Goal: Information Seeking & Learning: Compare options

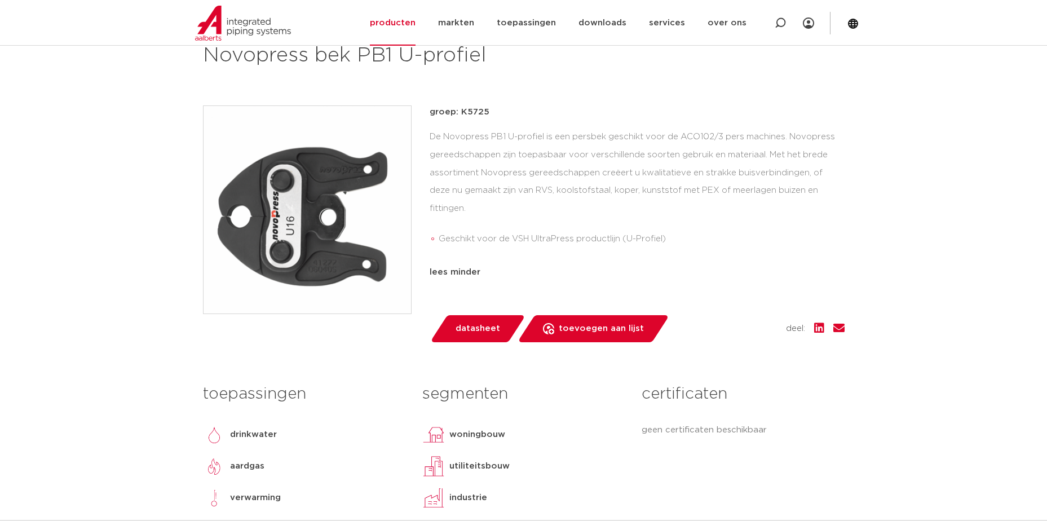
scroll to position [169, 0]
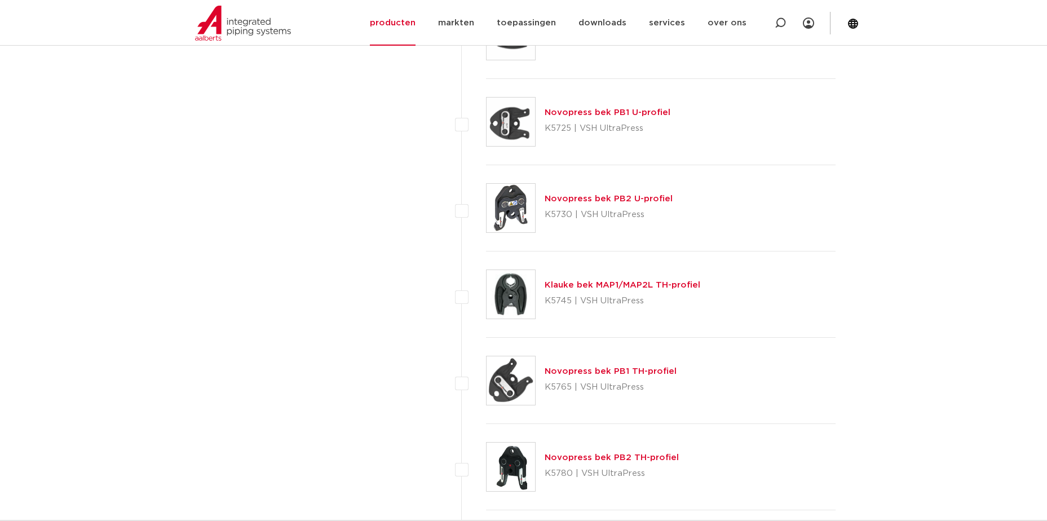
scroll to position [1748, 0]
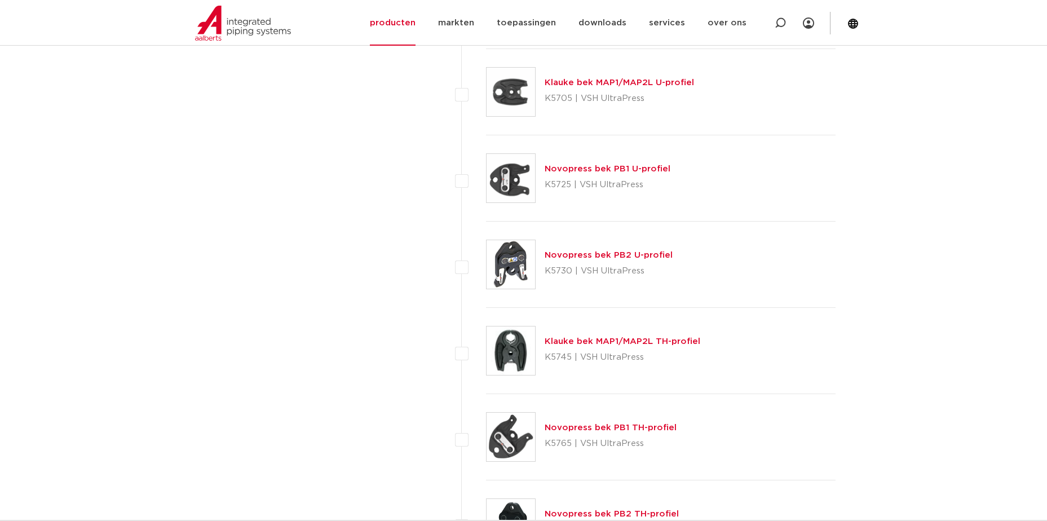
click at [636, 171] on link "Novopress bek PB1 U-profiel" at bounding box center [608, 169] width 126 height 8
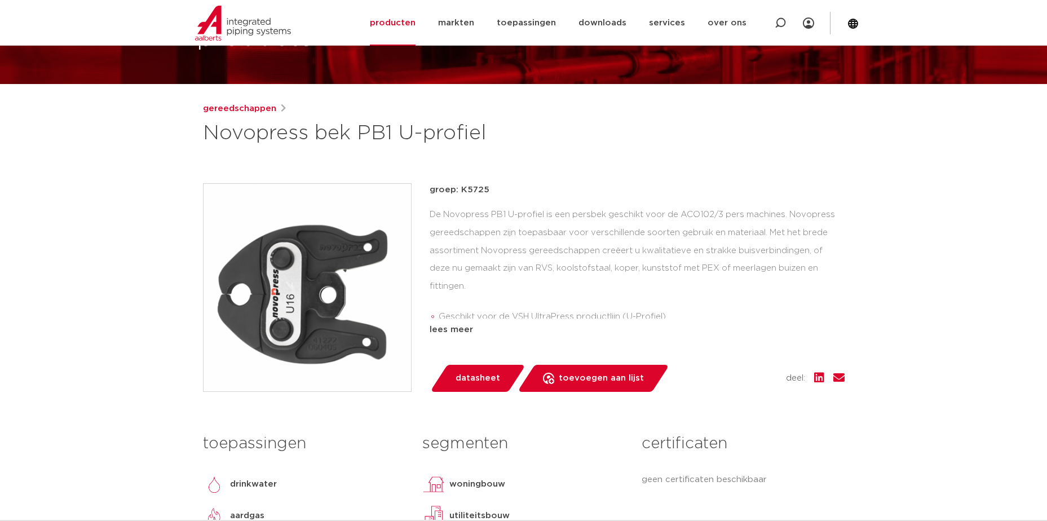
scroll to position [169, 0]
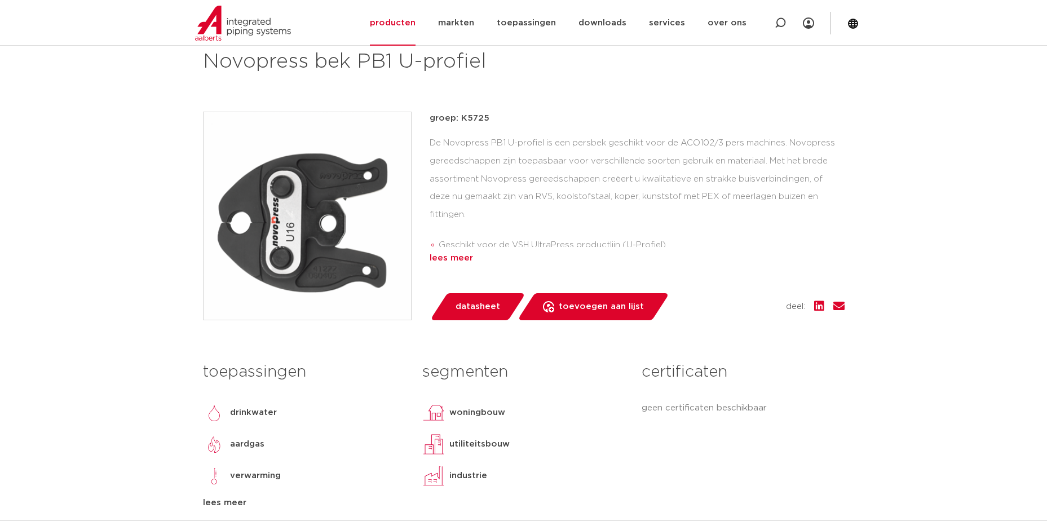
click at [458, 253] on div "lees meer" at bounding box center [637, 258] width 415 height 14
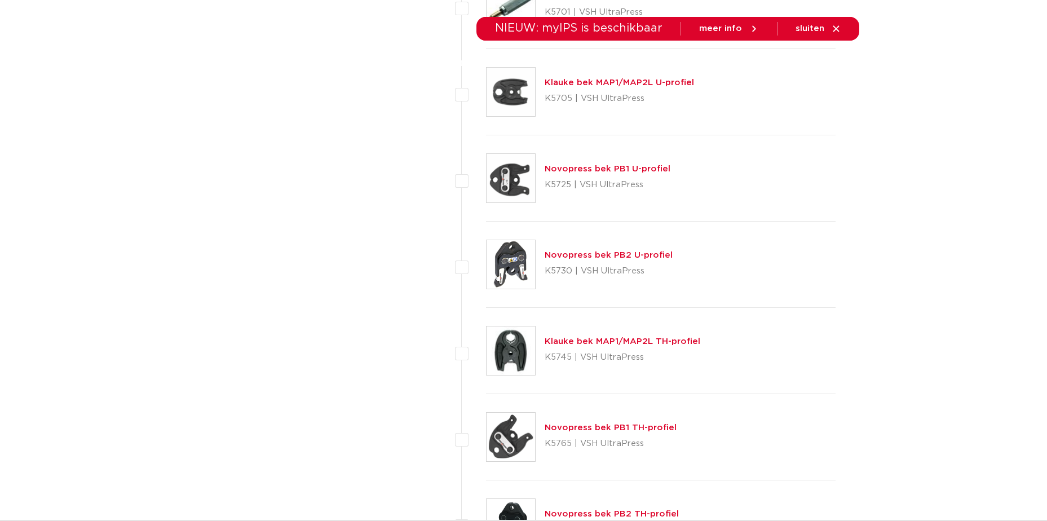
click at [569, 254] on link "Novopress bek PB2 U-profiel" at bounding box center [609, 255] width 128 height 8
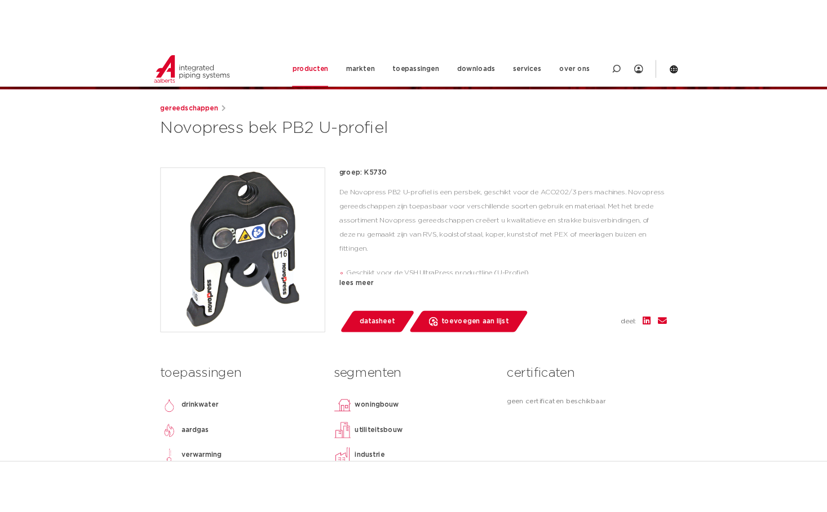
scroll to position [169, 0]
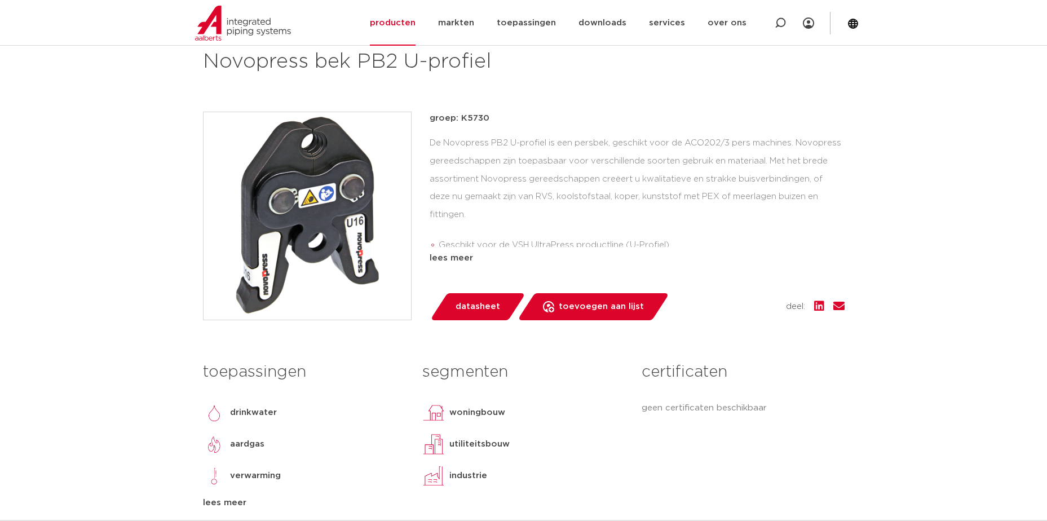
click at [465, 307] on span "datasheet" at bounding box center [477, 307] width 45 height 18
click at [463, 260] on div "lees meer" at bounding box center [637, 258] width 415 height 14
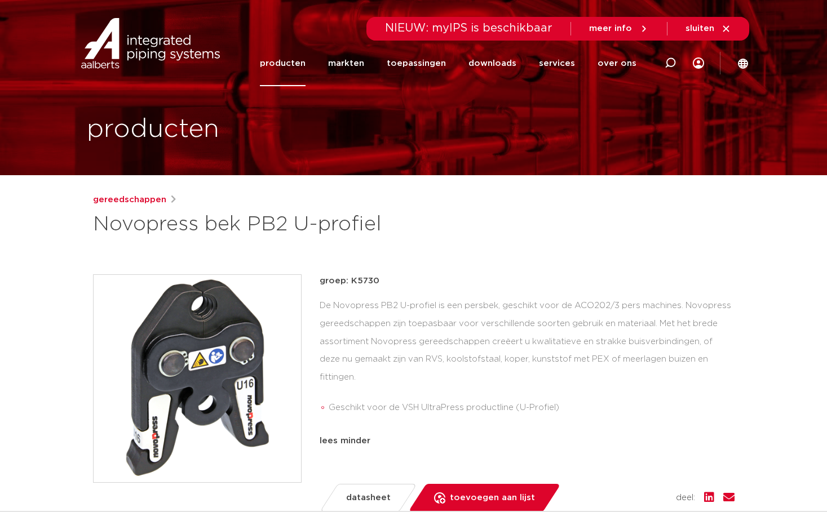
scroll to position [0, 0]
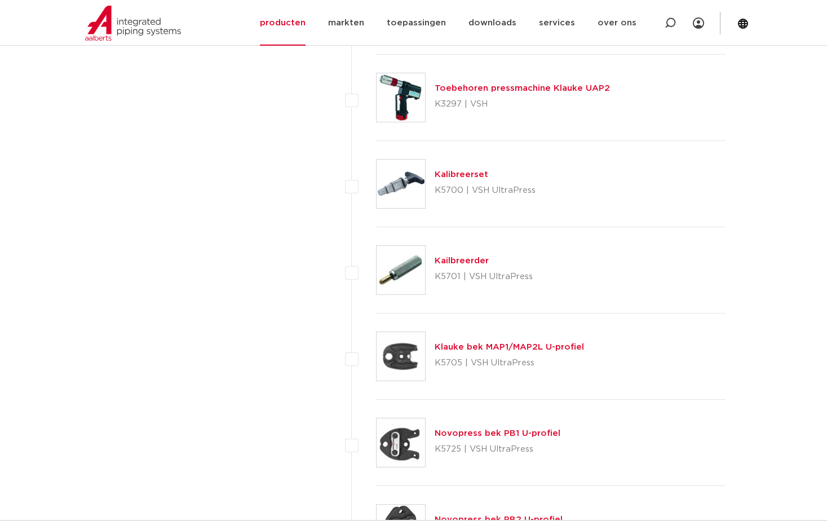
scroll to position [1466, 0]
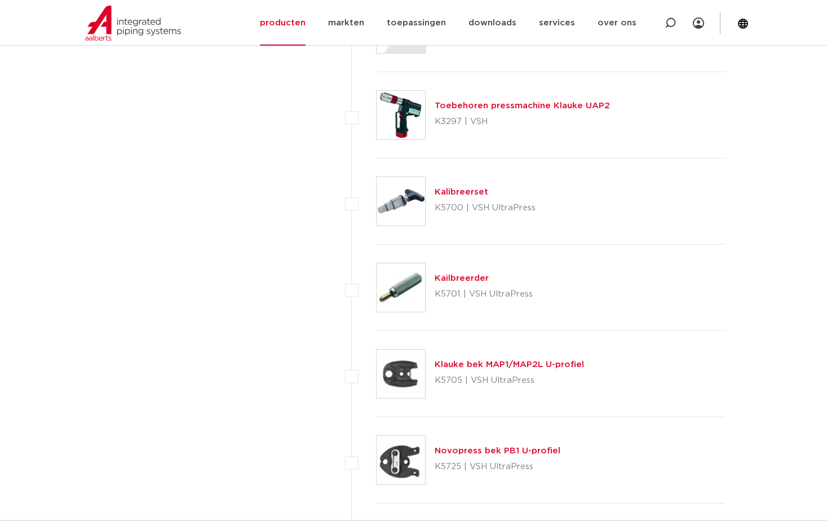
click at [471, 362] on link "Klauke bek MAP1/MAP2L U-profiel" at bounding box center [509, 364] width 149 height 8
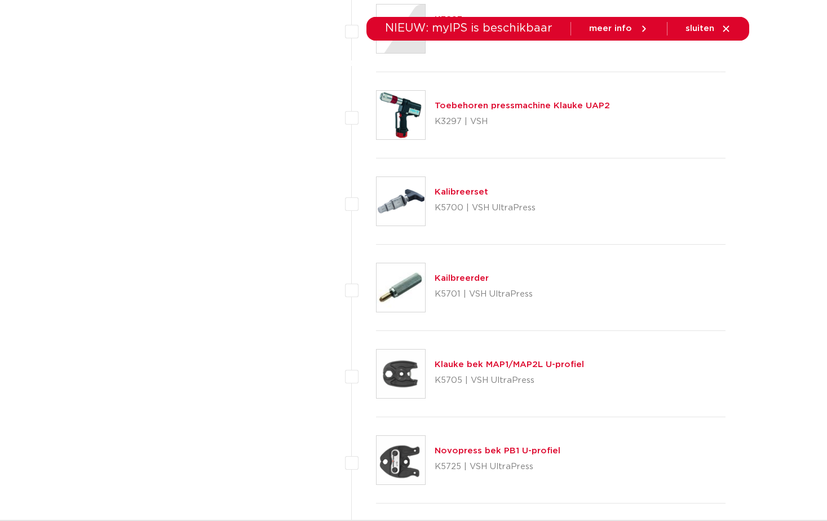
click at [471, 455] on link "Novopress bek PB1 U-profiel" at bounding box center [498, 450] width 126 height 8
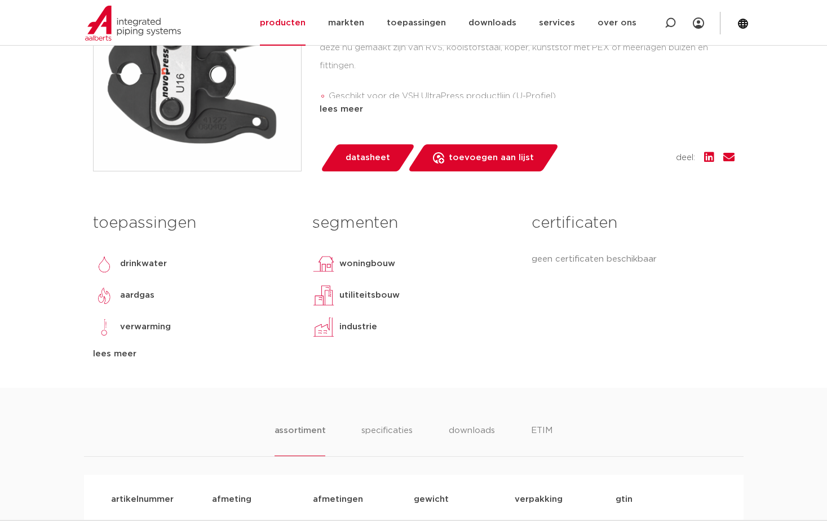
scroll to position [282, 0]
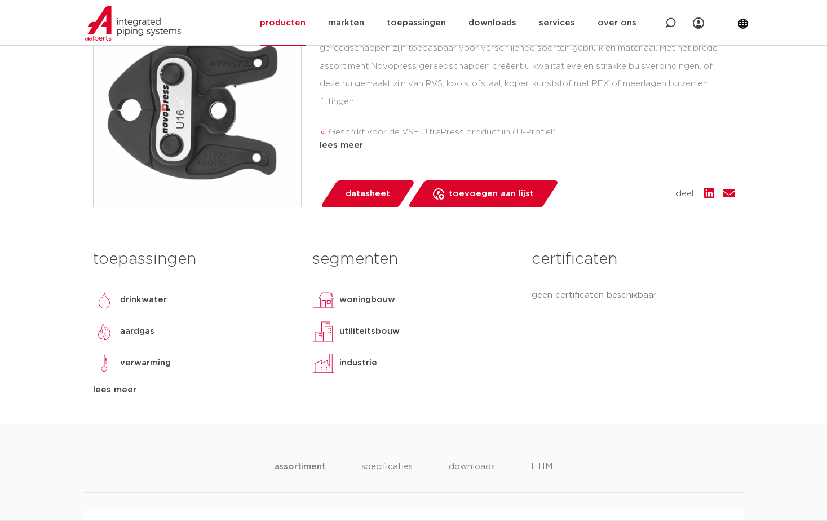
click at [162, 111] on img at bounding box center [197, 102] width 207 height 207
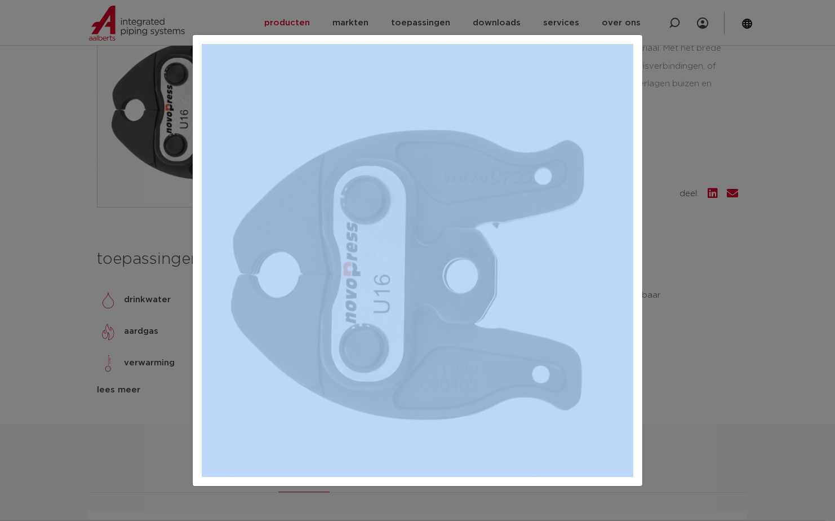
click at [162, 111] on div at bounding box center [417, 260] width 835 height 521
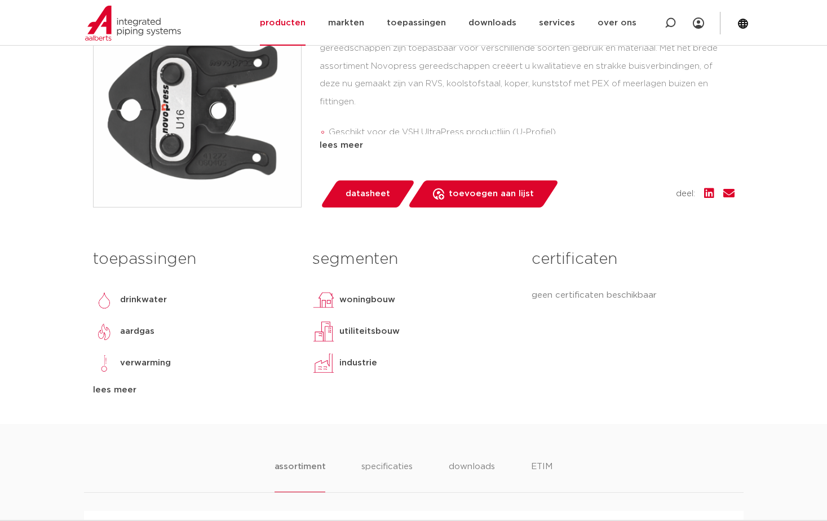
click at [163, 114] on img at bounding box center [197, 102] width 207 height 207
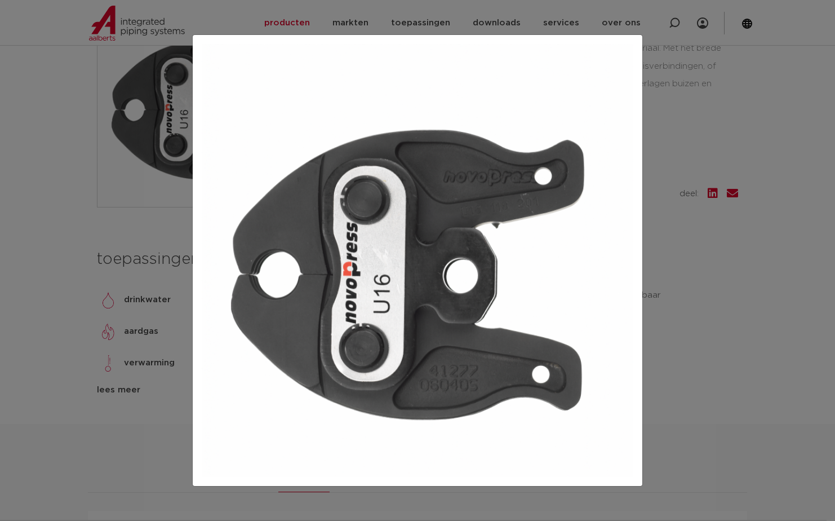
click at [73, 158] on div at bounding box center [417, 260] width 835 height 521
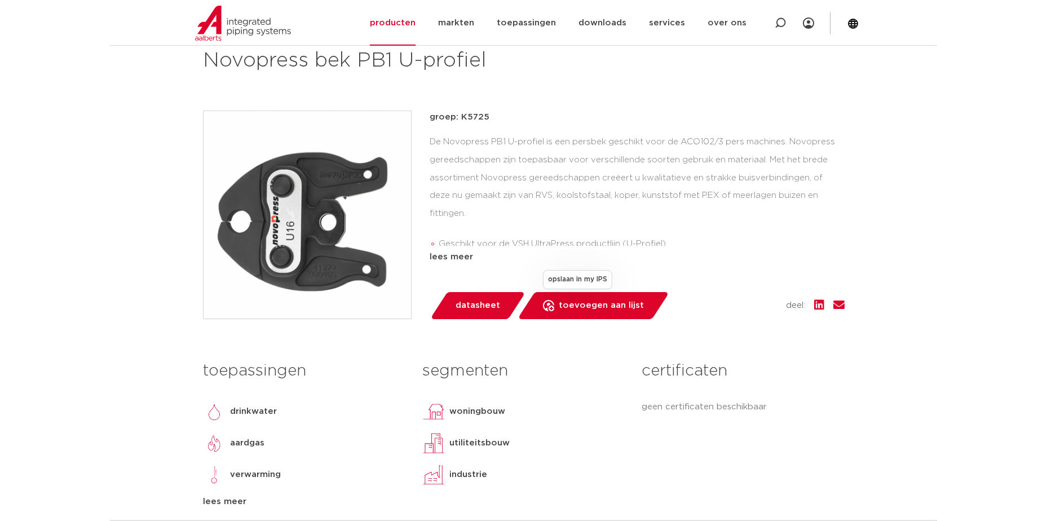
scroll to position [169, 0]
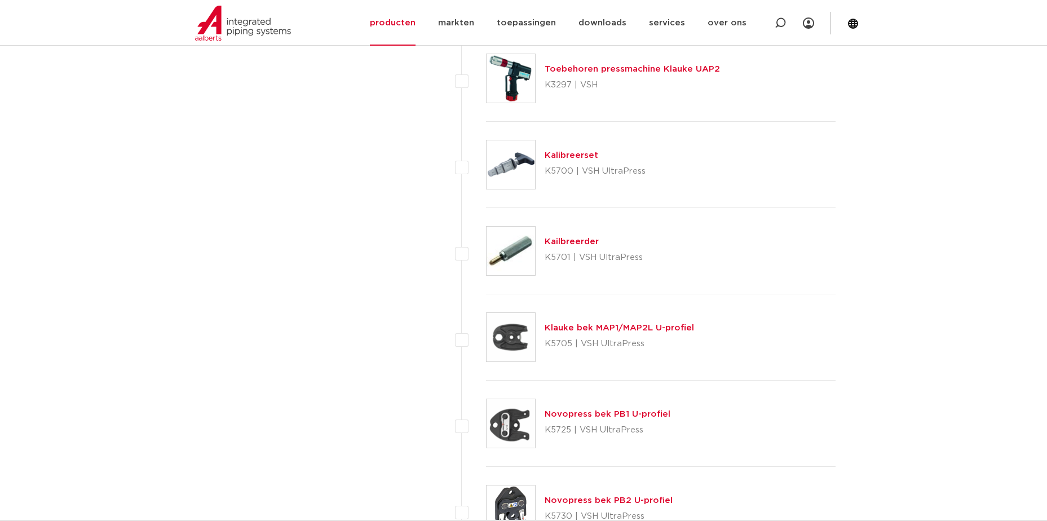
scroll to position [1522, 0]
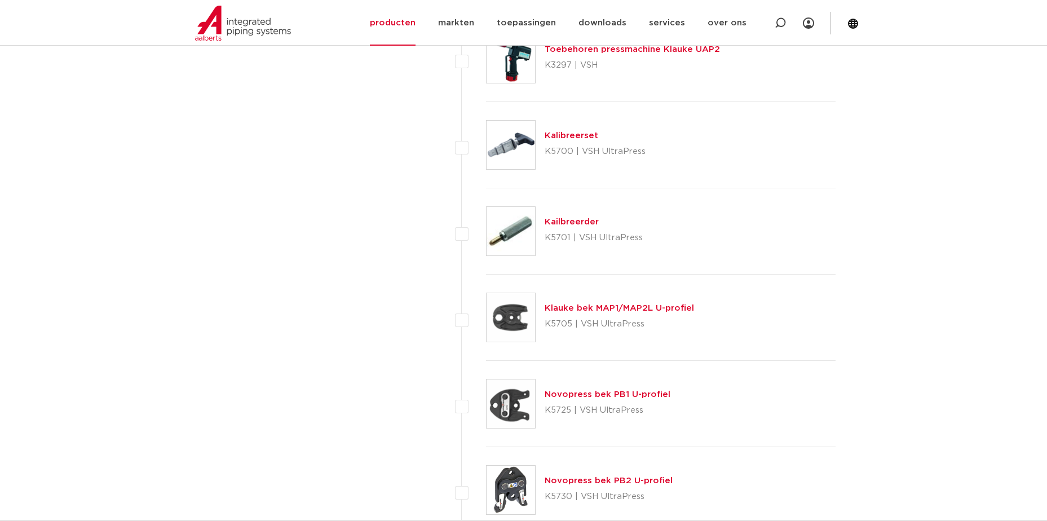
click at [582, 498] on p "K5730 | VSH UltraPress" at bounding box center [609, 497] width 128 height 18
click at [575, 480] on link "Novopress bek PB2 U-profiel" at bounding box center [609, 480] width 128 height 8
click at [565, 397] on link "Novopress bek PB1 U-profiel" at bounding box center [608, 394] width 126 height 8
